Goal: Use online tool/utility: Use online tool/utility

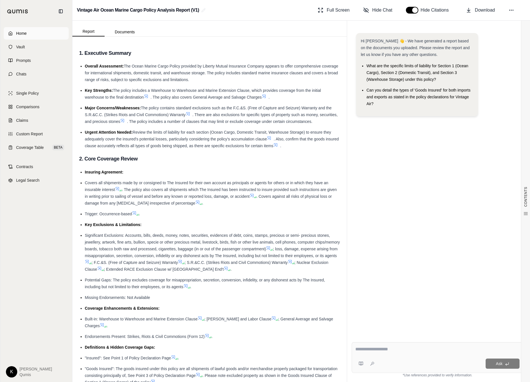
click at [32, 31] on link "Home" at bounding box center [36, 33] width 65 height 12
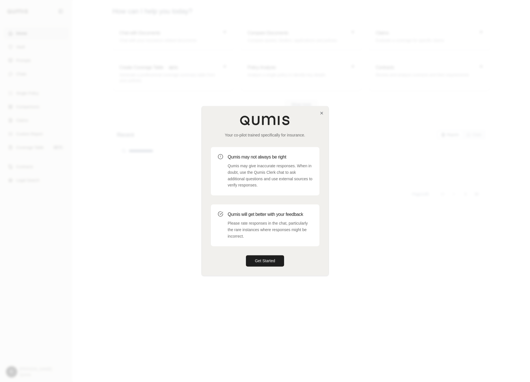
click at [277, 253] on div "Your co-pilot trained specifically for insurance. Qumis may not always be right…" at bounding box center [265, 190] width 127 height 169
click at [273, 258] on button "Get Started" at bounding box center [265, 260] width 38 height 11
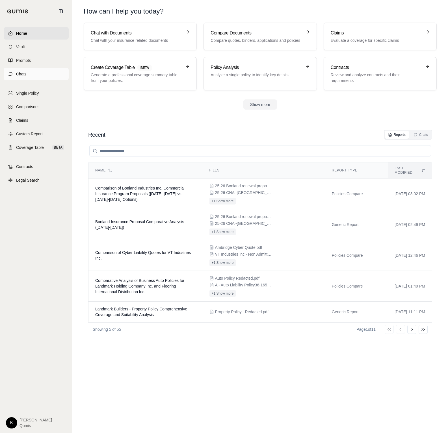
click at [31, 75] on link "Chats" at bounding box center [36, 74] width 65 height 12
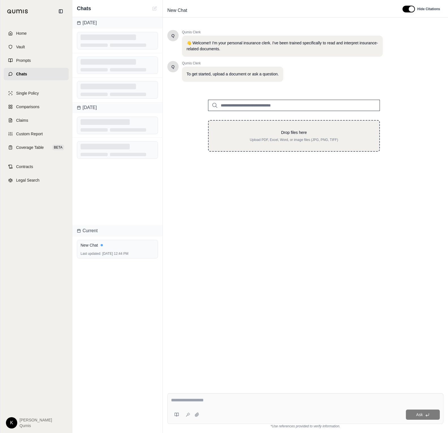
click at [283, 136] on div "Drop files here Upload PDF, Excel, Word, or image files (JPG, PNG, TIFF)" at bounding box center [293, 136] width 153 height 12
